Goal: Transaction & Acquisition: Purchase product/service

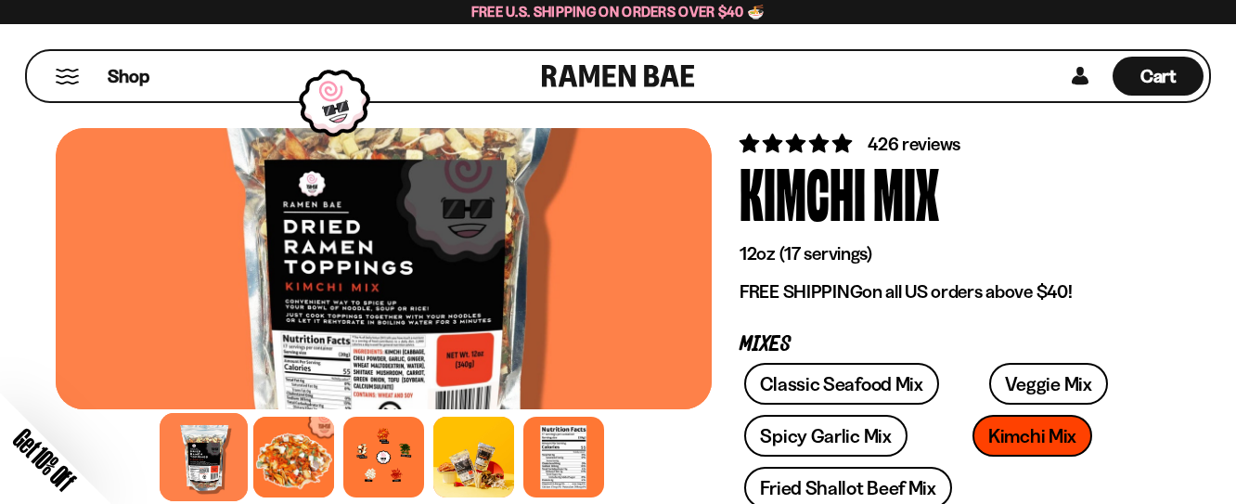
scroll to position [111, 0]
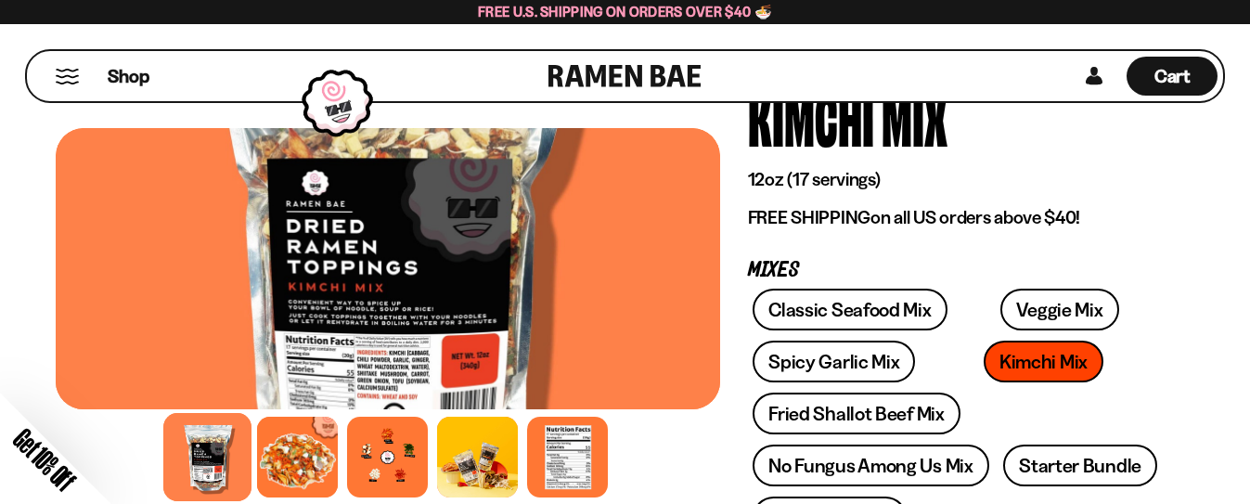
click at [1235, 485] on div "Close dialog FREE SHIPPING FOR ALL US ORDERS OVER $40+ Email CONTINUE ******" at bounding box center [625, 252] width 1250 height 504
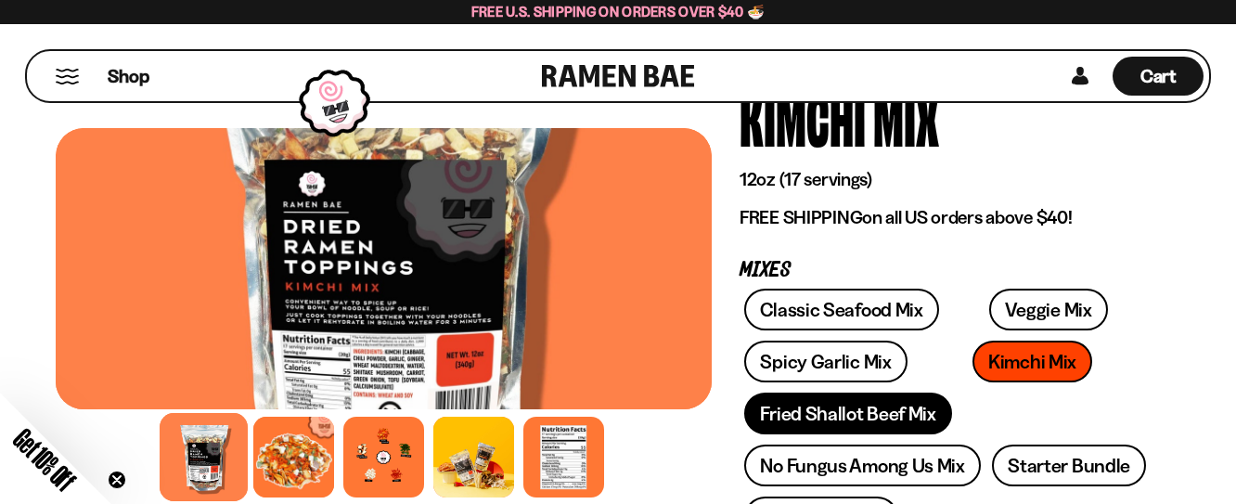
click at [866, 400] on link "Fried Shallot Beef Mix" at bounding box center [847, 414] width 207 height 42
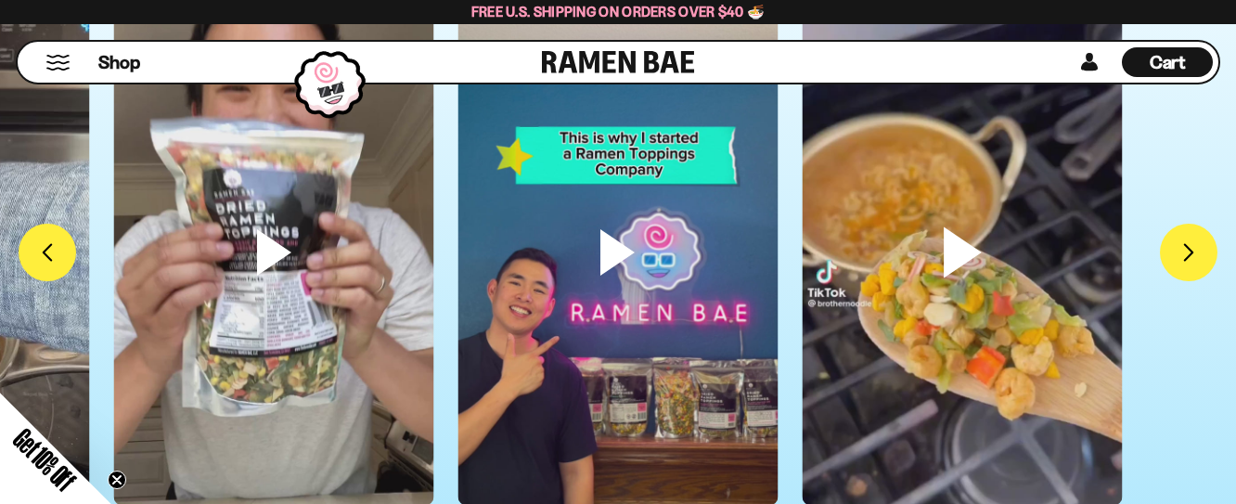
scroll to position [5437, 0]
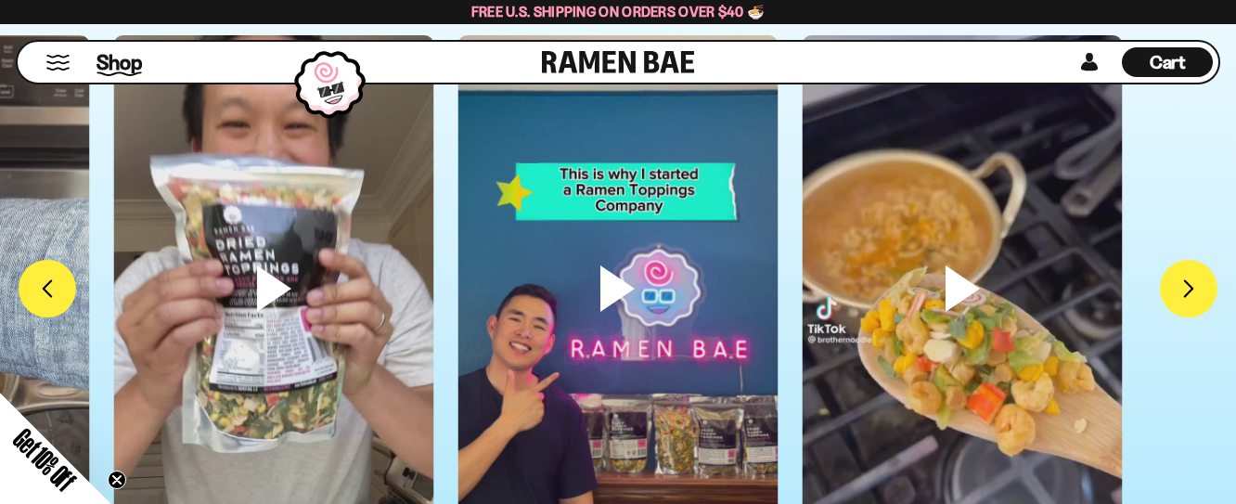
click at [122, 68] on span "Shop" at bounding box center [119, 62] width 45 height 28
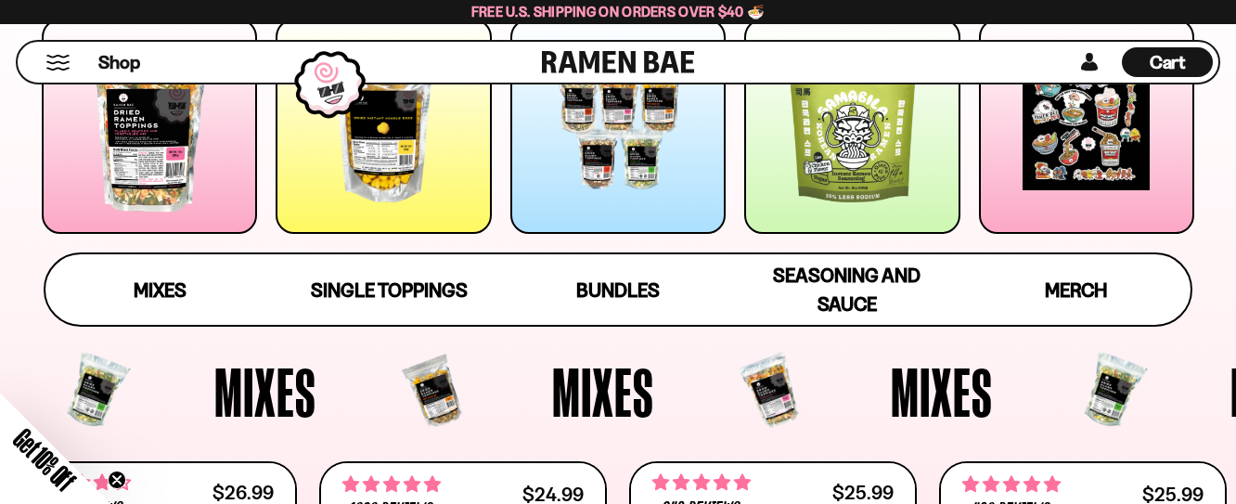
scroll to position [380, 0]
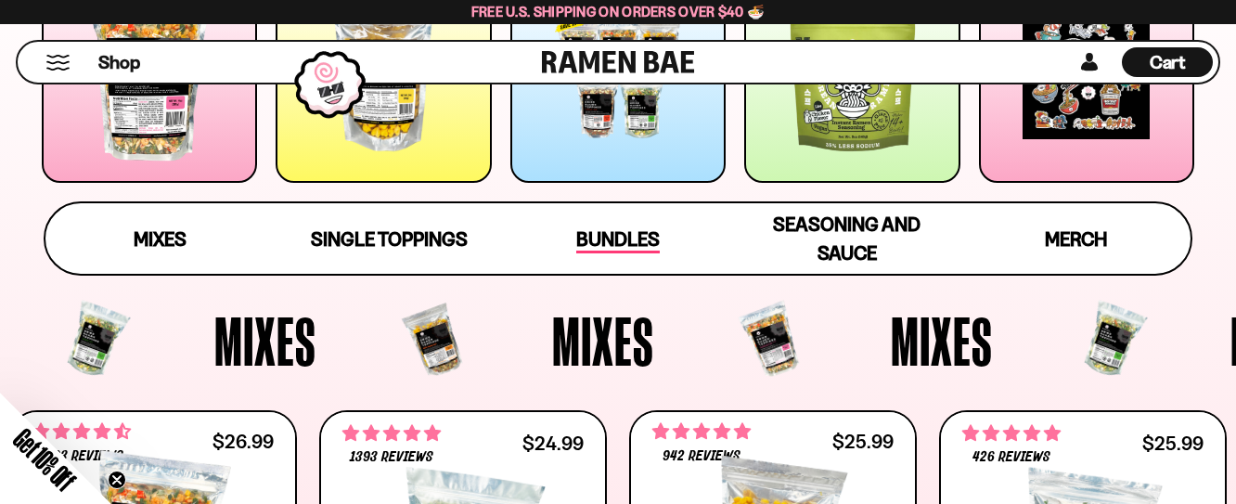
click at [587, 239] on span "Bundles" at bounding box center [618, 240] width 84 height 26
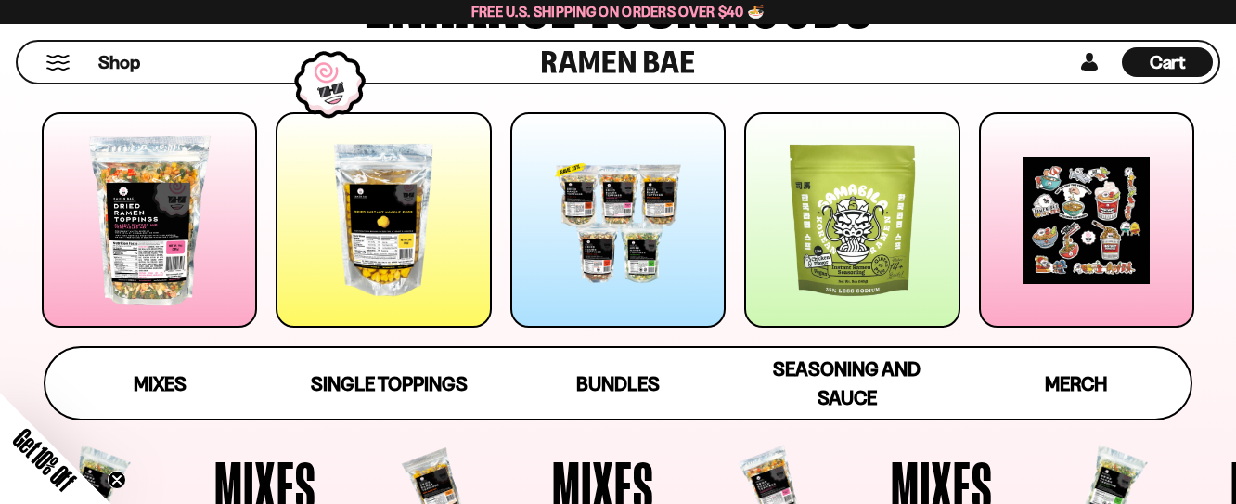
scroll to position [198, 0]
